Goal: Find specific page/section: Find specific page/section

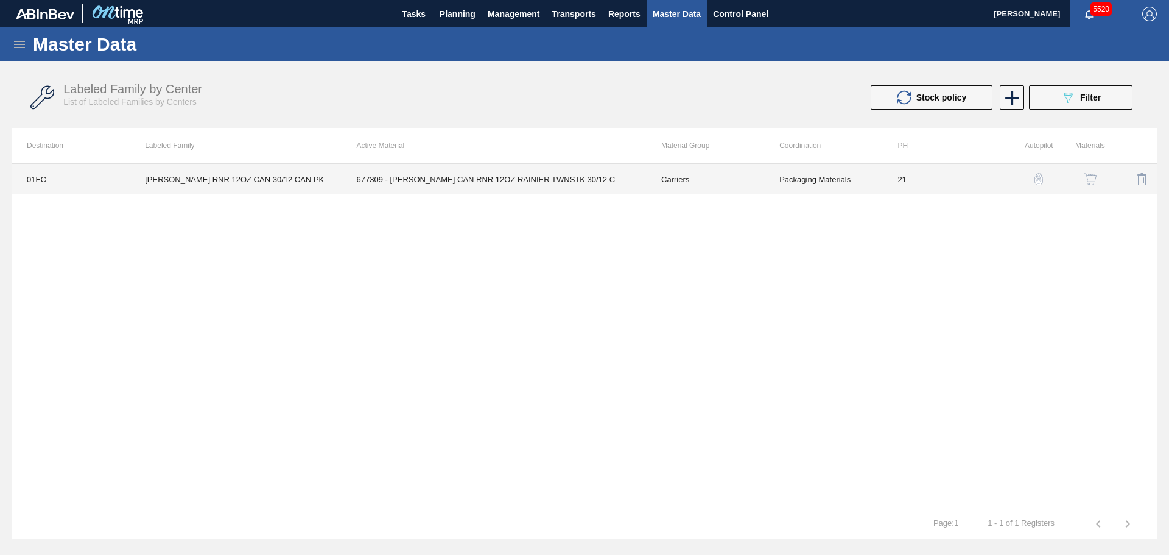
click at [529, 185] on td "677309 - [PERSON_NAME] CAN RNR 12OZ RAINIER TWNSTK 30/12 C" at bounding box center [494, 179] width 305 height 30
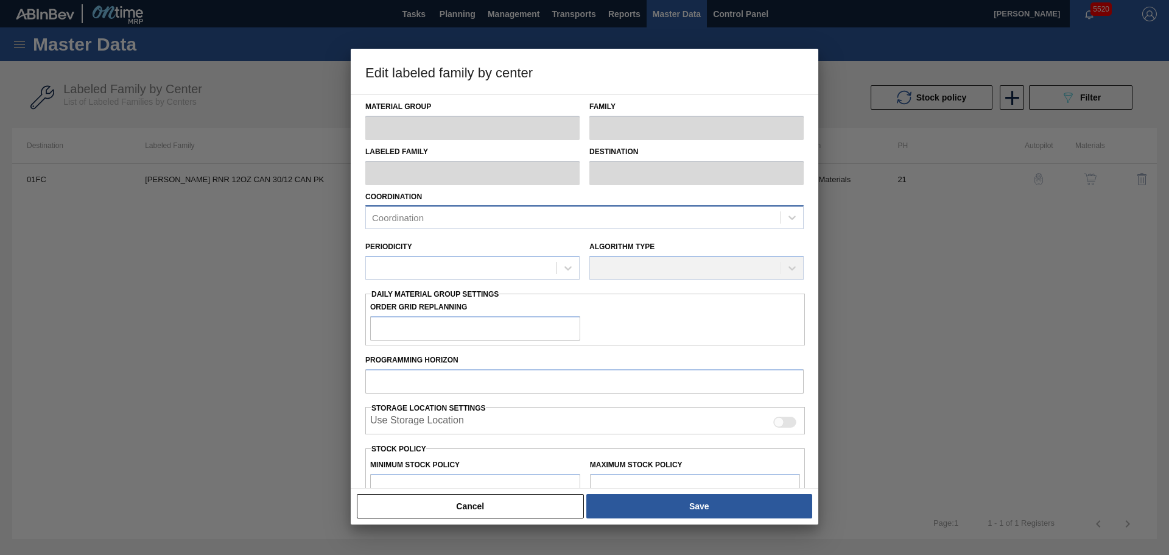
type input "Carriers"
type input "Can Carriers"
type input "[PERSON_NAME] RNR 12OZ CAN 30/12 CAN PK"
type input "01FC - Fort Collins Brewery"
type input "21"
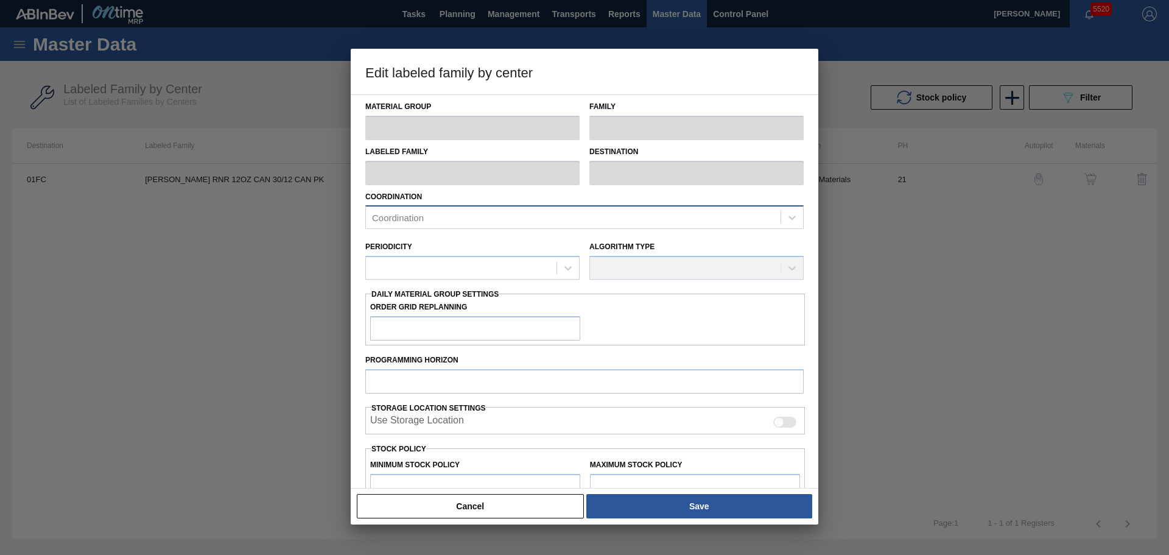
type input "12,800"
type input "51,266"
type input "10"
type input "16,647"
checkbox input "true"
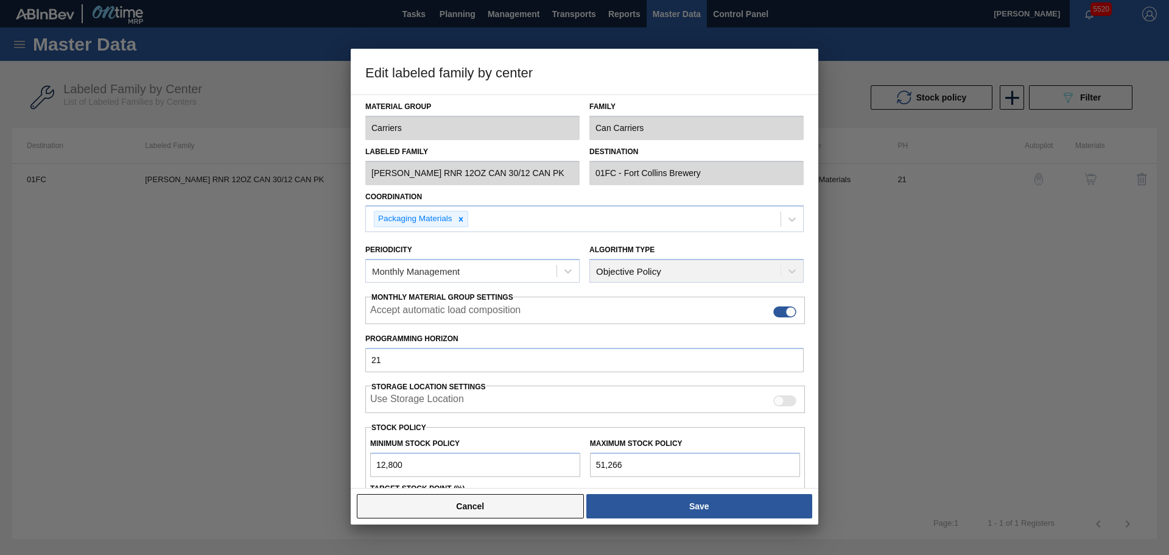
click at [555, 510] on button "Cancel" at bounding box center [470, 506] width 227 height 24
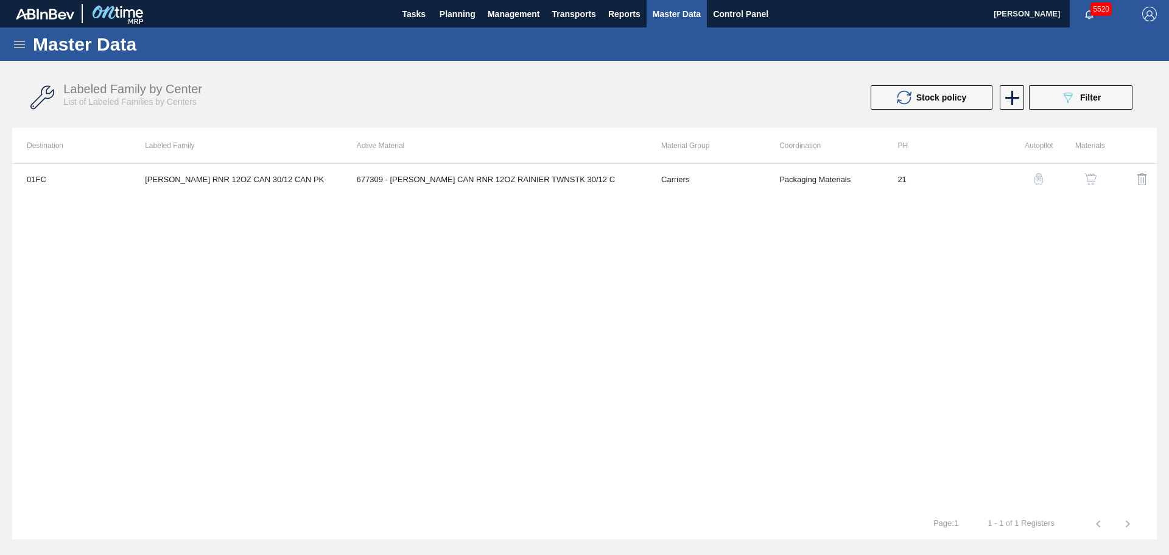
click at [1093, 179] on img "button" at bounding box center [1091, 179] width 12 height 12
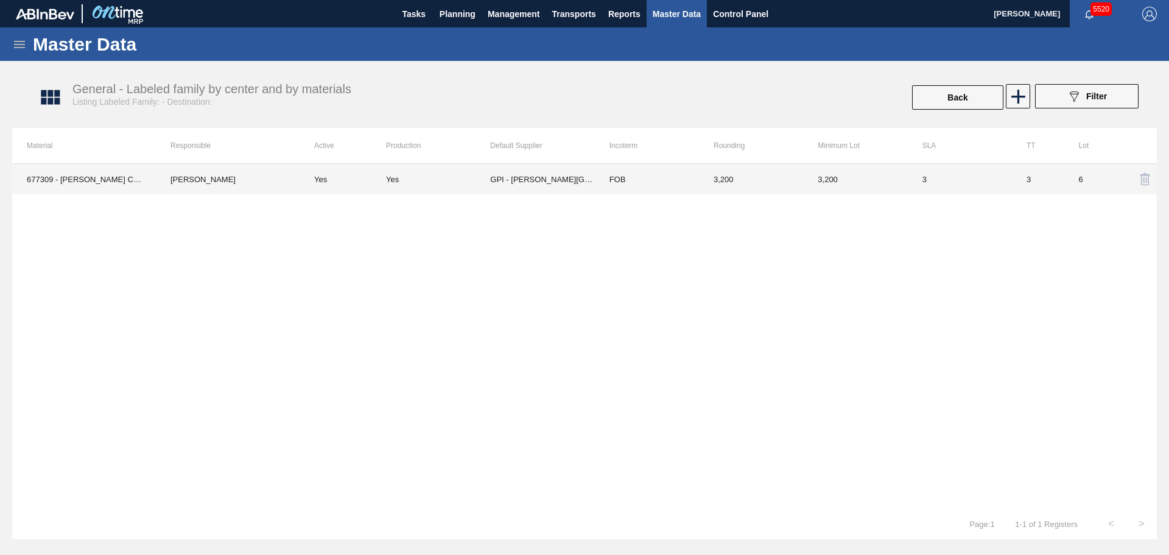
click at [580, 182] on td "GPI - [PERSON_NAME][GEOGRAPHIC_DATA]" at bounding box center [542, 179] width 104 height 30
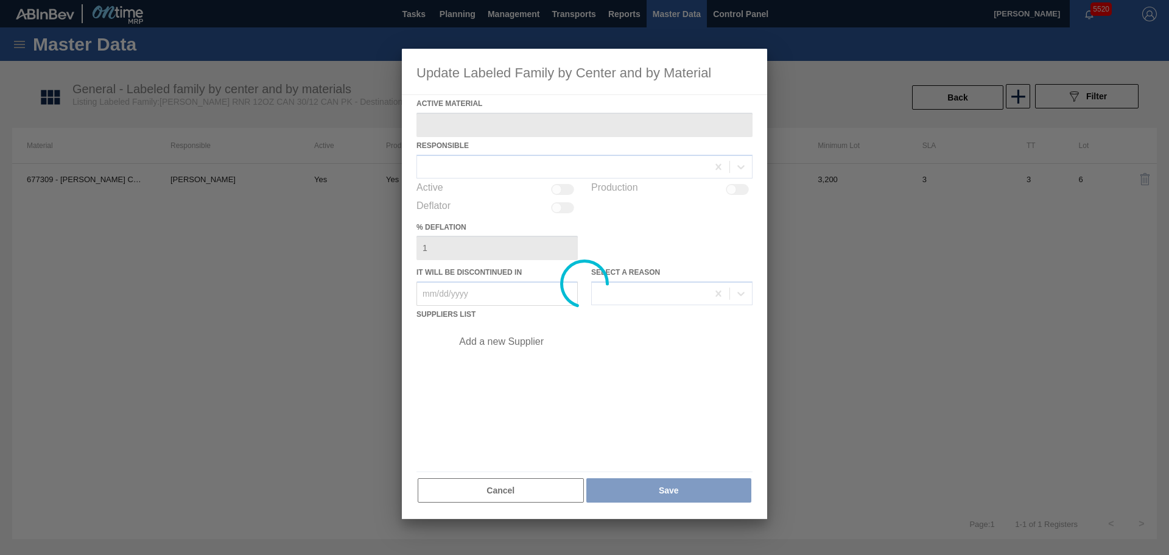
type Material "677309 - [PERSON_NAME] CAN RNR 12OZ RAINIER TWNSTK 30/12 C"
checkbox input "true"
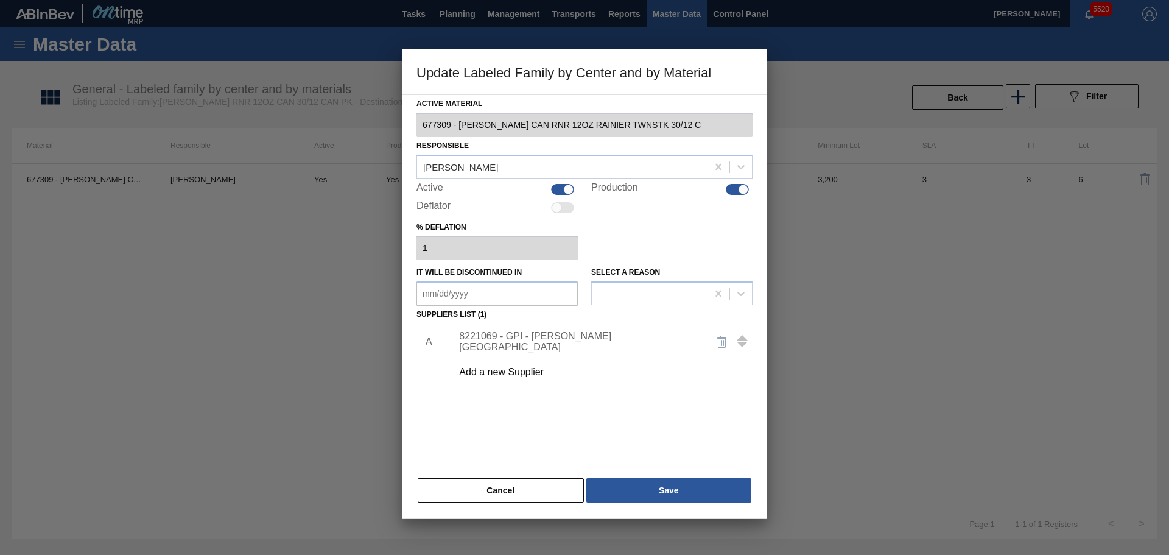
click at [541, 342] on div "8221069 - GPI - [PERSON_NAME][GEOGRAPHIC_DATA]" at bounding box center [578, 342] width 239 height 22
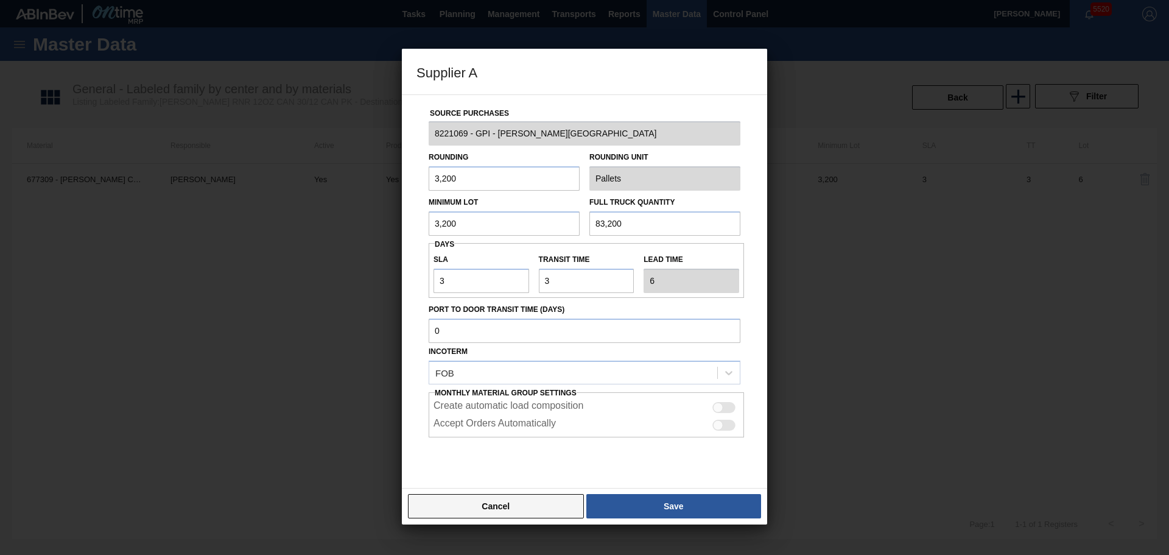
click at [546, 510] on button "Cancel" at bounding box center [496, 506] width 176 height 24
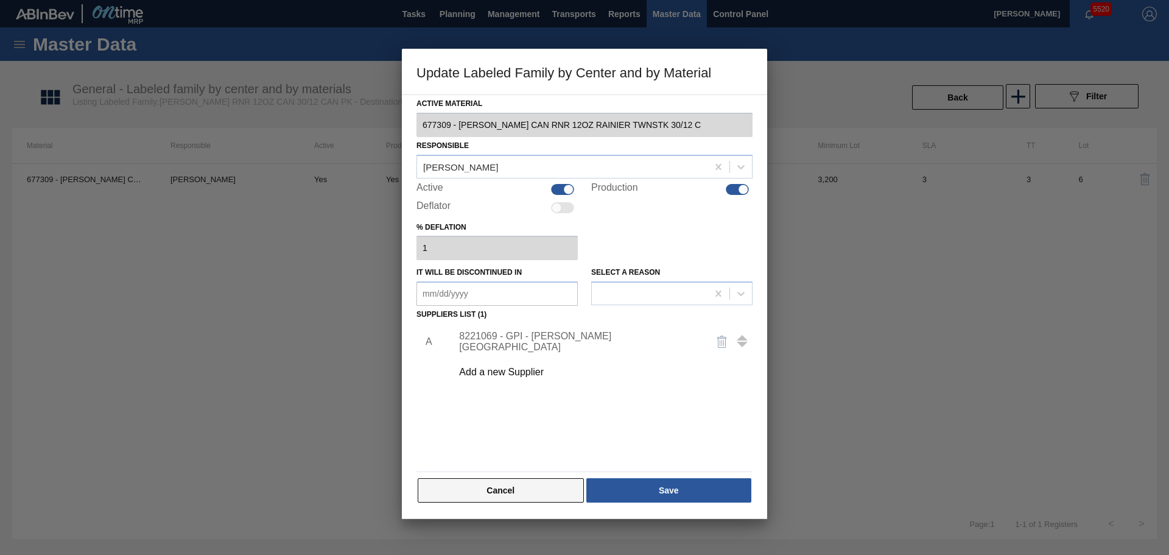
click at [547, 500] on button "Cancel" at bounding box center [501, 490] width 166 height 24
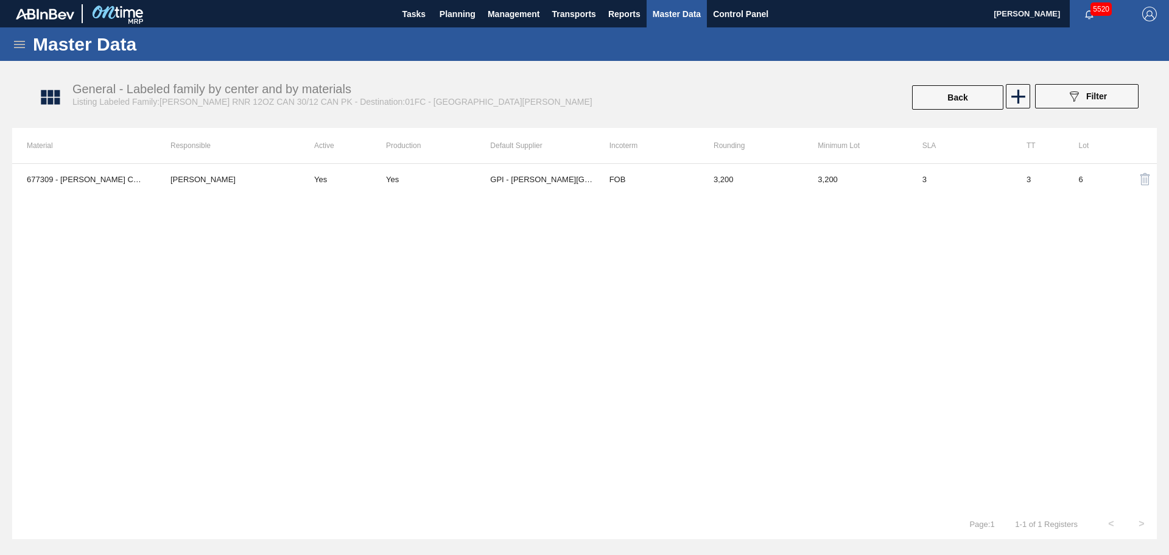
click at [17, 41] on icon at bounding box center [19, 44] width 11 height 7
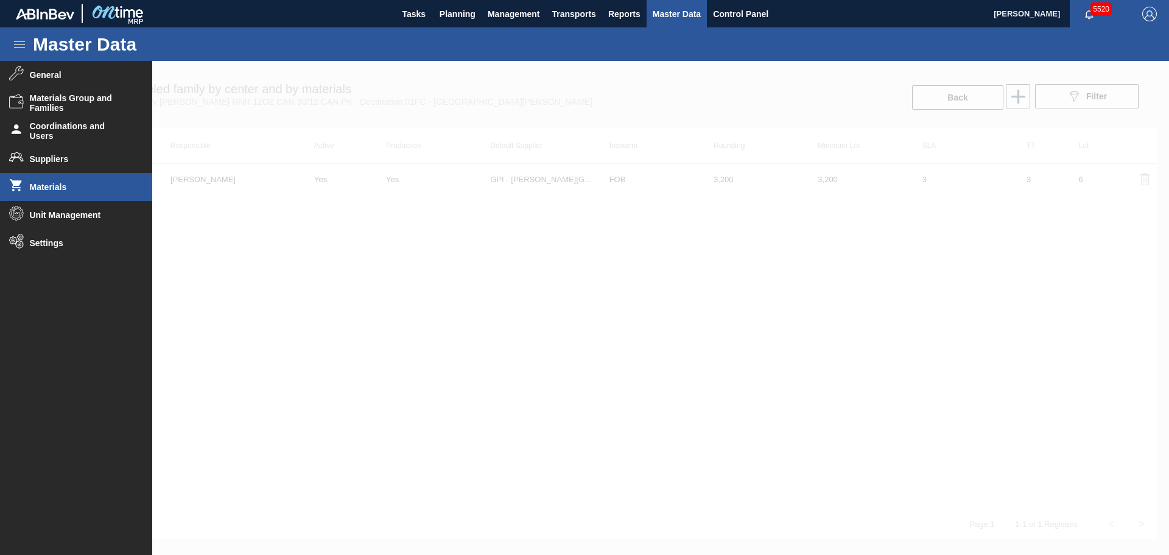
click at [71, 189] on span "Materials" at bounding box center [80, 187] width 101 height 10
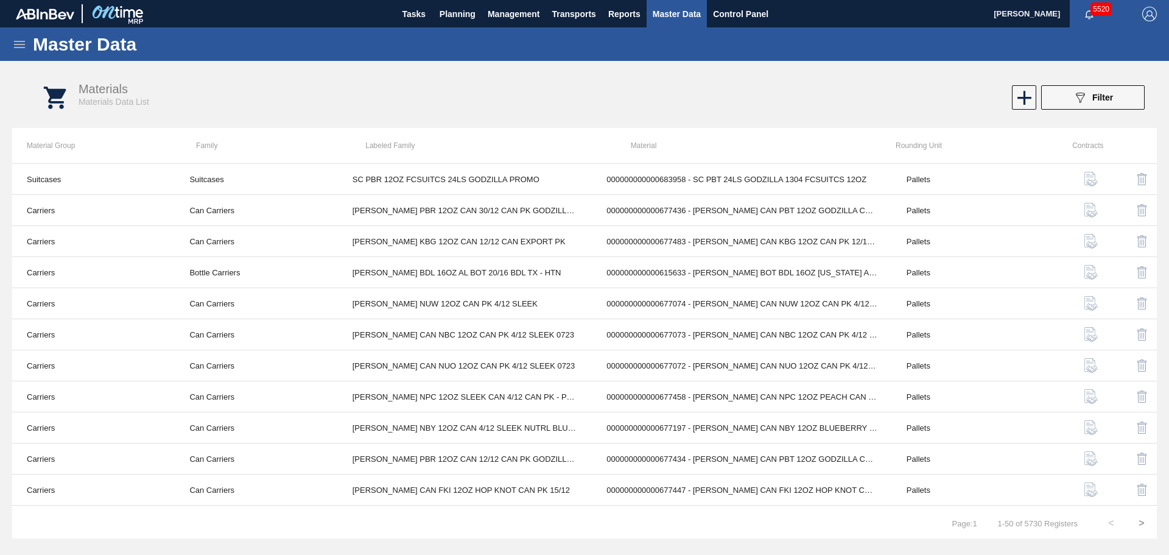
click at [1140, 523] on button ">" at bounding box center [1142, 523] width 30 height 30
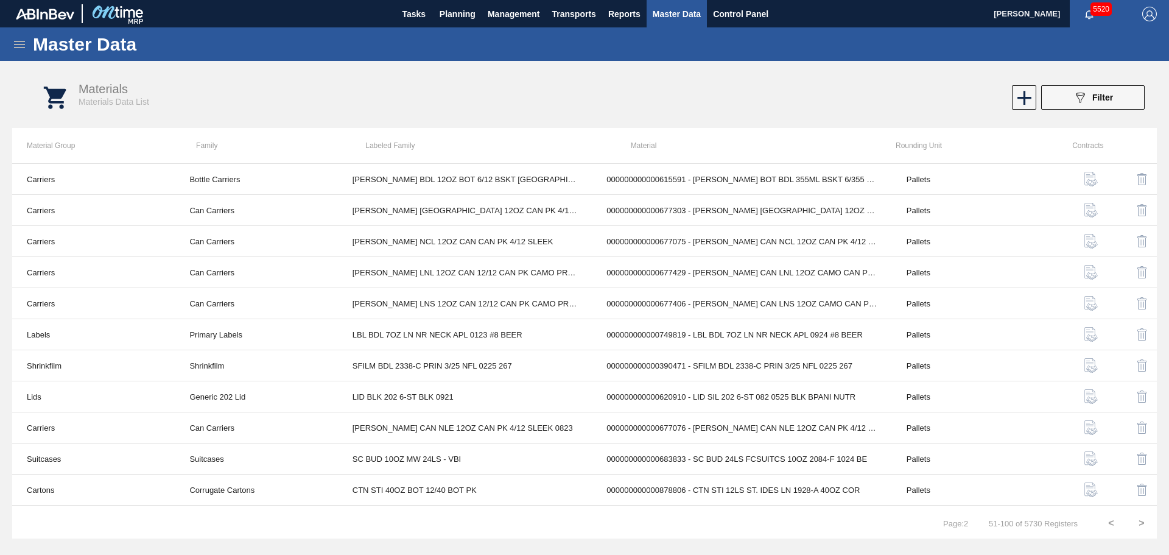
click at [1140, 523] on button ">" at bounding box center [1142, 523] width 30 height 30
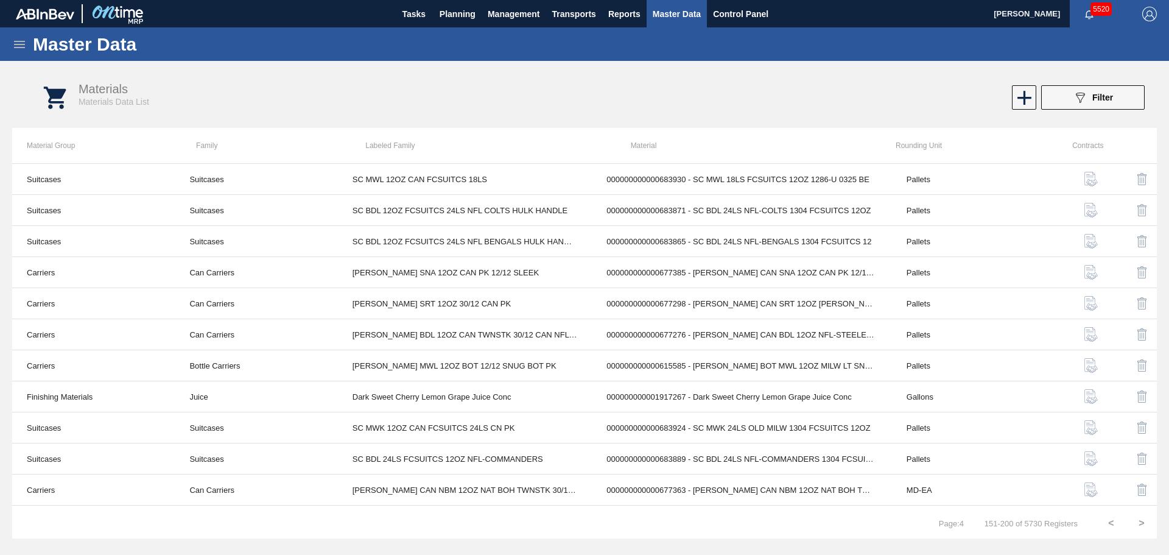
click at [1140, 523] on button ">" at bounding box center [1142, 523] width 30 height 30
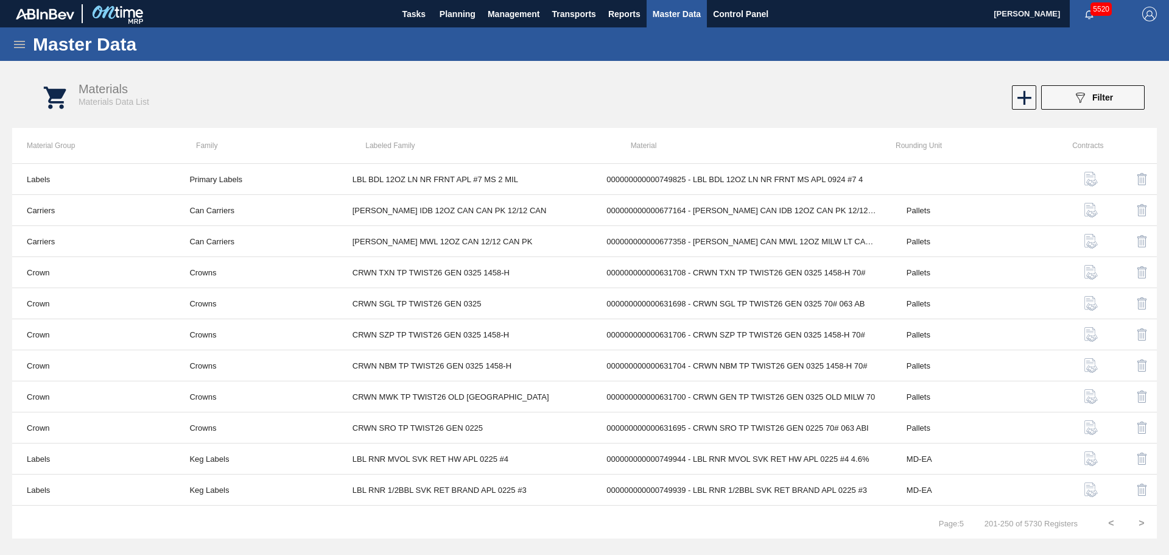
click at [1140, 523] on button ">" at bounding box center [1142, 523] width 30 height 30
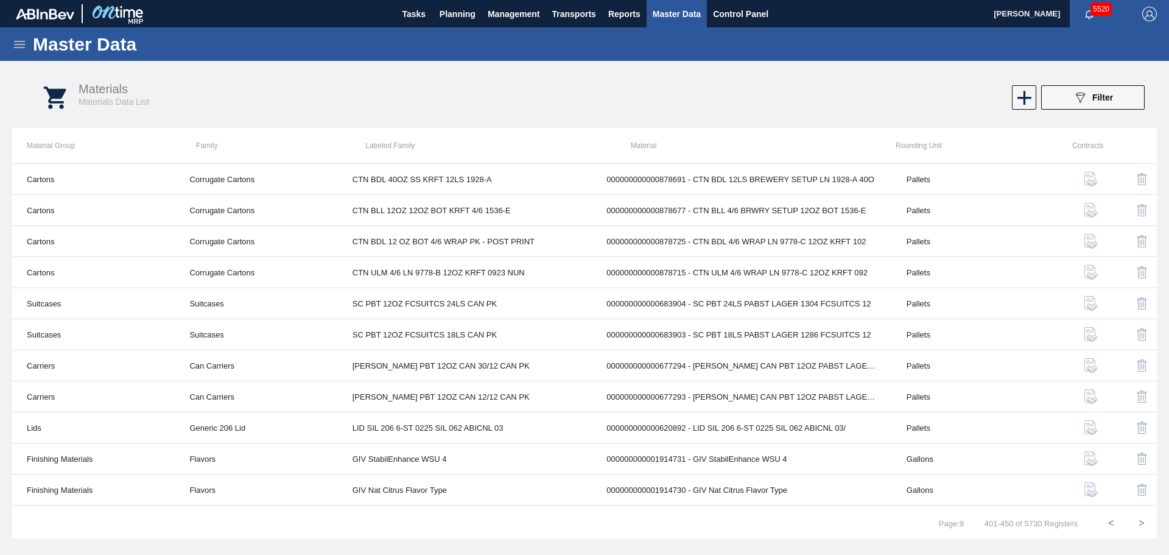
click at [1140, 523] on button ">" at bounding box center [1142, 523] width 30 height 30
